Goal: Information Seeking & Learning: Learn about a topic

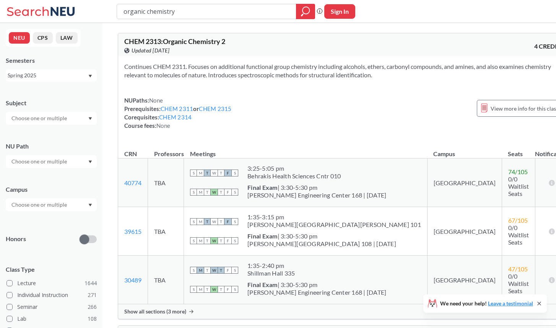
click at [30, 71] on div "Spring 2025" at bounding box center [48, 75] width 80 height 8
click at [39, 90] on div "Fall 2025" at bounding box center [53, 92] width 86 height 8
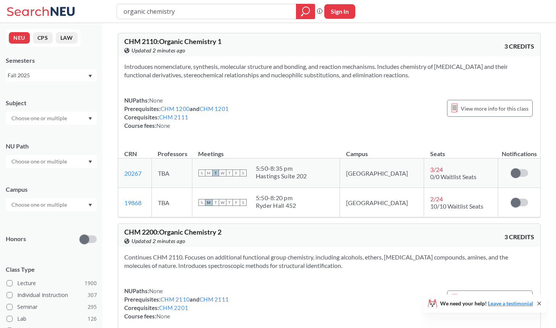
drag, startPoint x: 210, startPoint y: 4, endPoint x: 122, endPoint y: 4, distance: 88.0
click at [122, 4] on div "organic chemistry" at bounding box center [216, 11] width 198 height 15
drag, startPoint x: 184, startPoint y: 11, endPoint x: 98, endPoint y: 5, distance: 86.6
click at [98, 6] on div "organic chemistry Phrase search guarantees the exact search appears in the resu…" at bounding box center [278, 11] width 556 height 23
type input "sex gender"
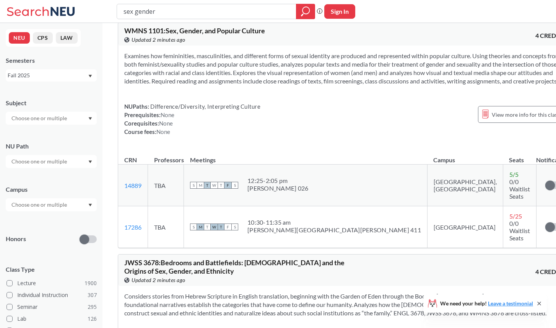
scroll to position [285, 0]
